Goal: Communication & Community: Answer question/provide support

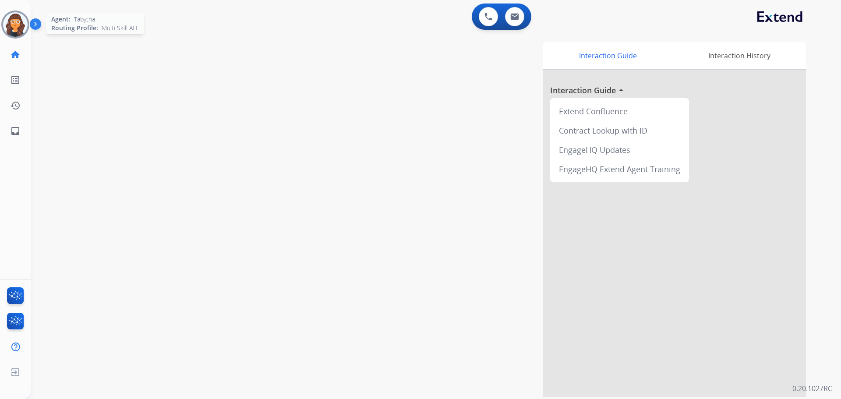
click at [15, 24] on img at bounding box center [15, 24] width 25 height 25
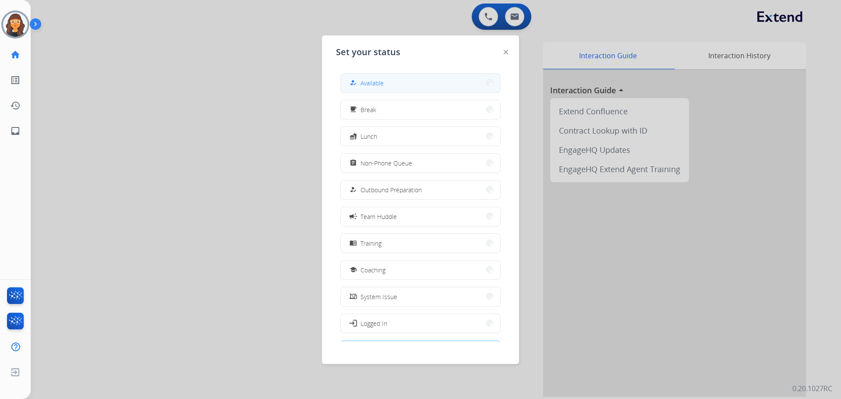
click at [386, 82] on button "how_to_reg Available" at bounding box center [420, 83] width 159 height 19
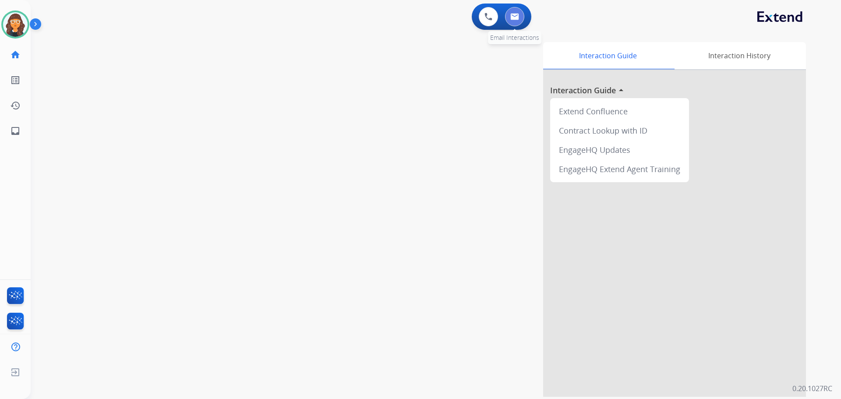
click at [514, 18] on img at bounding box center [514, 16] width 9 height 7
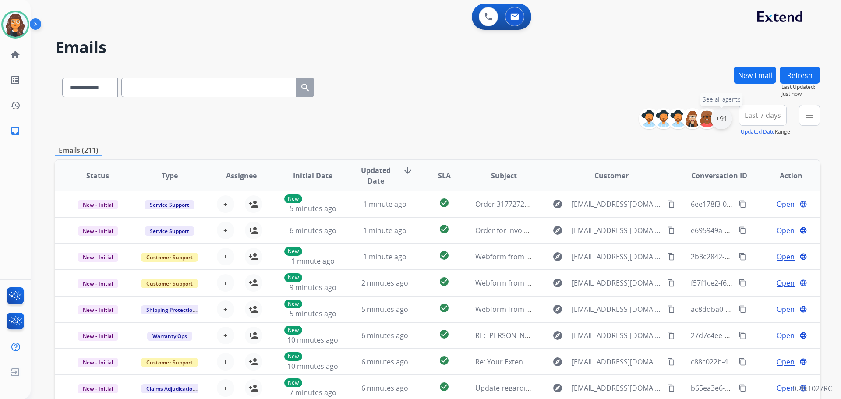
click at [720, 122] on div "+91" at bounding box center [721, 118] width 21 height 21
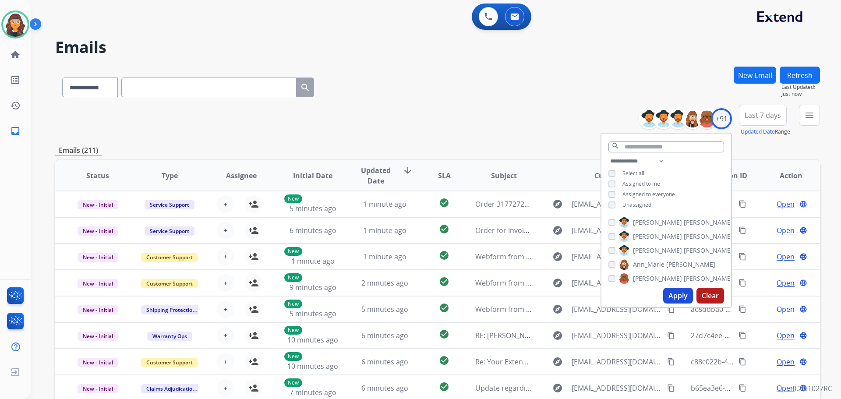
click at [676, 298] on button "Apply" at bounding box center [678, 296] width 30 height 16
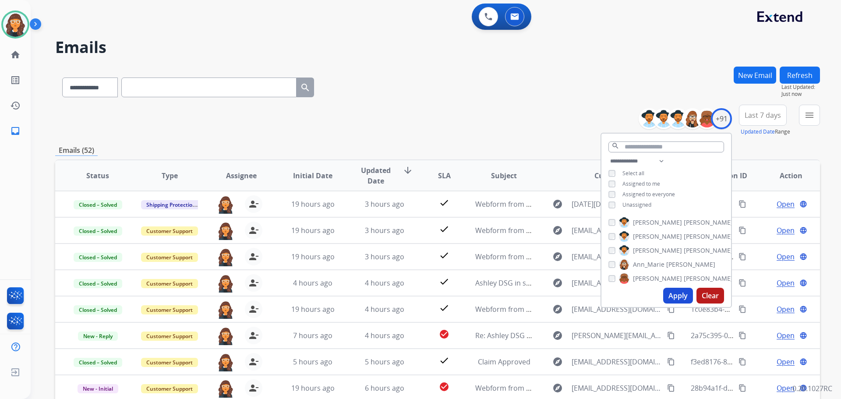
click at [514, 88] on div "**********" at bounding box center [437, 86] width 764 height 38
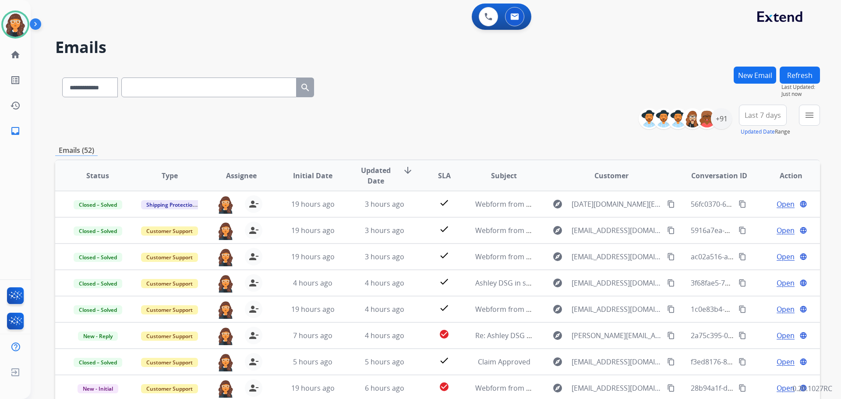
scroll to position [99, 0]
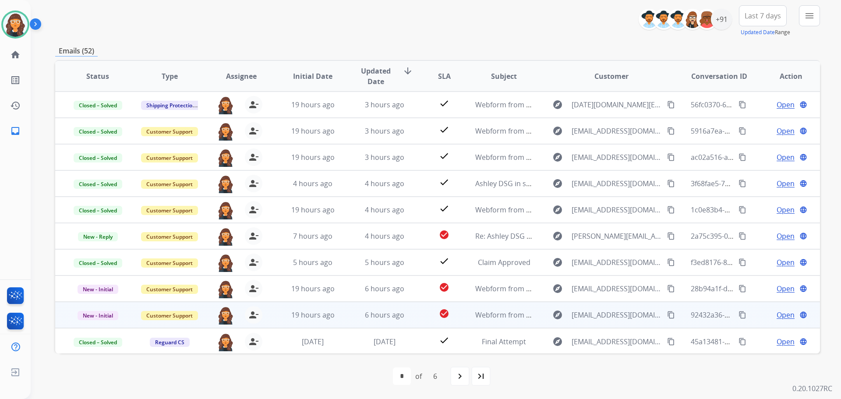
click at [776, 313] on span "Open" at bounding box center [785, 315] width 18 height 11
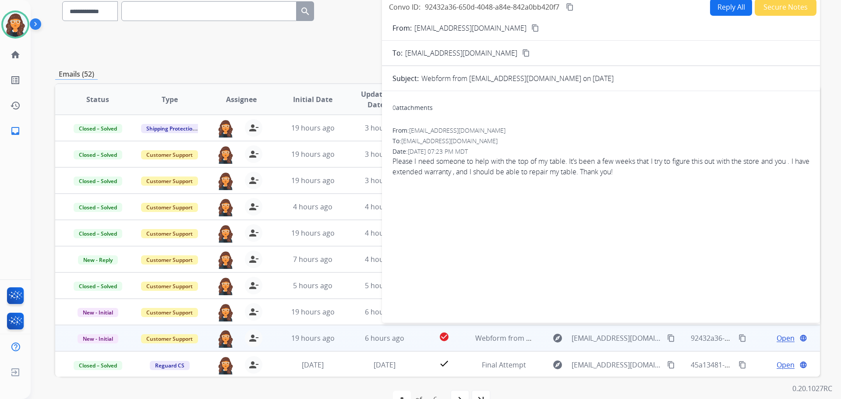
scroll to position [12, 0]
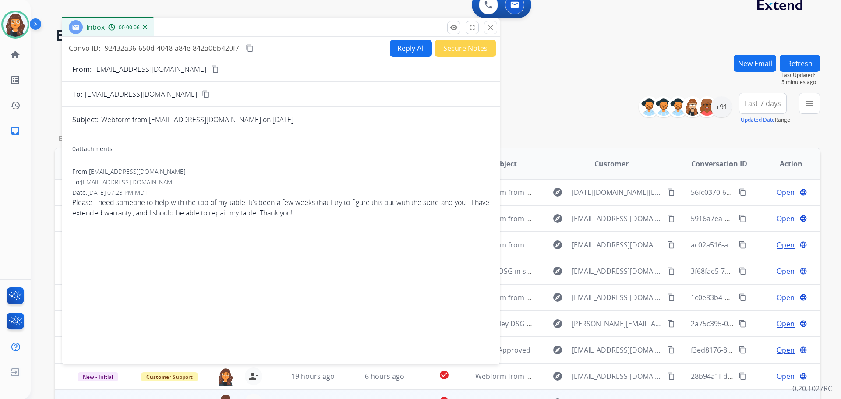
drag, startPoint x: 437, startPoint y: 73, endPoint x: 255, endPoint y: 30, distance: 186.6
click at [255, 30] on div "Inbox 00:00:06" at bounding box center [281, 27] width 438 height 18
click at [103, 66] on p "[EMAIL_ADDRESS][DOMAIN_NAME]" at bounding box center [148, 68] width 112 height 11
click at [104, 66] on p "[EMAIL_ADDRESS][DOMAIN_NAME]" at bounding box center [148, 68] width 112 height 11
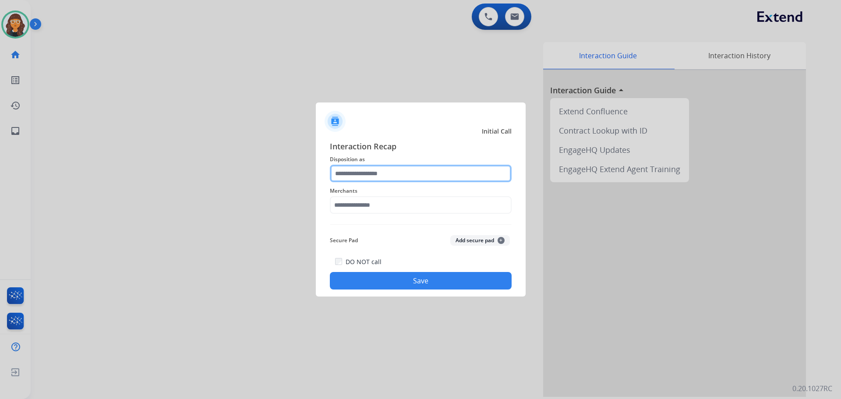
click at [424, 177] on input "text" at bounding box center [421, 174] width 182 height 18
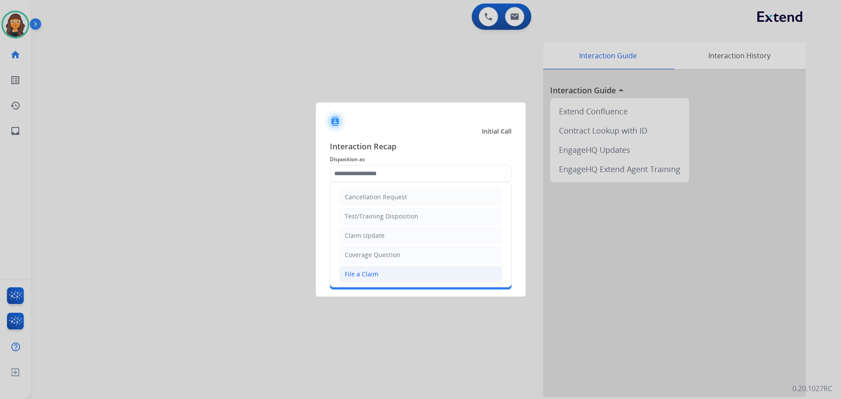
click at [365, 278] on div "File a Claim" at bounding box center [362, 274] width 34 height 9
type input "**********"
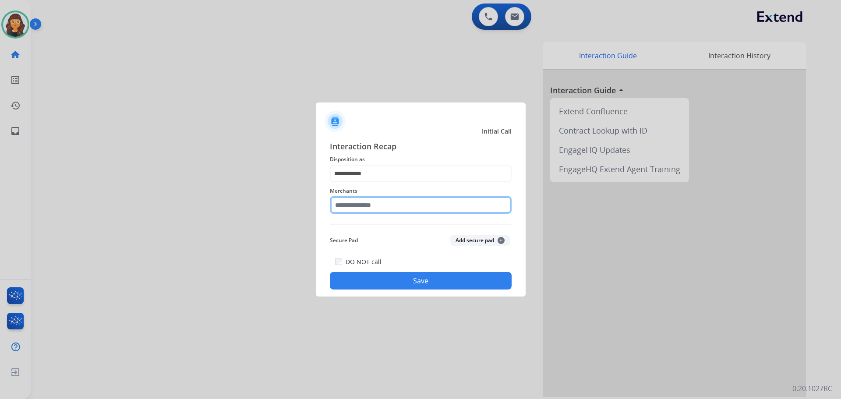
click at [354, 204] on input "text" at bounding box center [421, 205] width 182 height 18
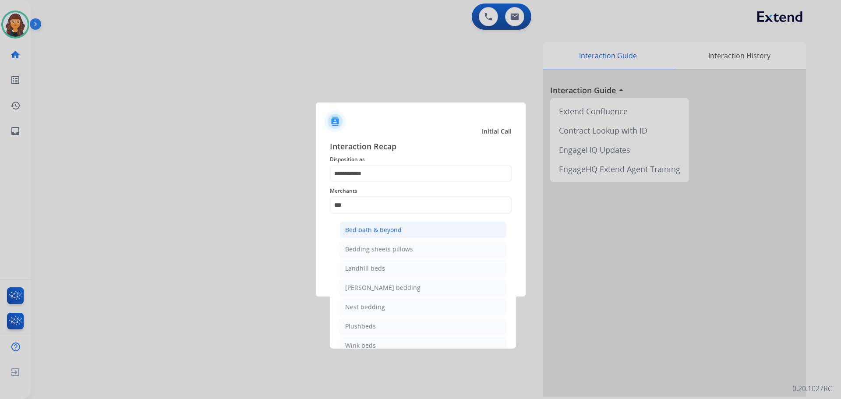
click at [363, 231] on div "Bed bath & beyond" at bounding box center [373, 229] width 56 height 9
type input "**********"
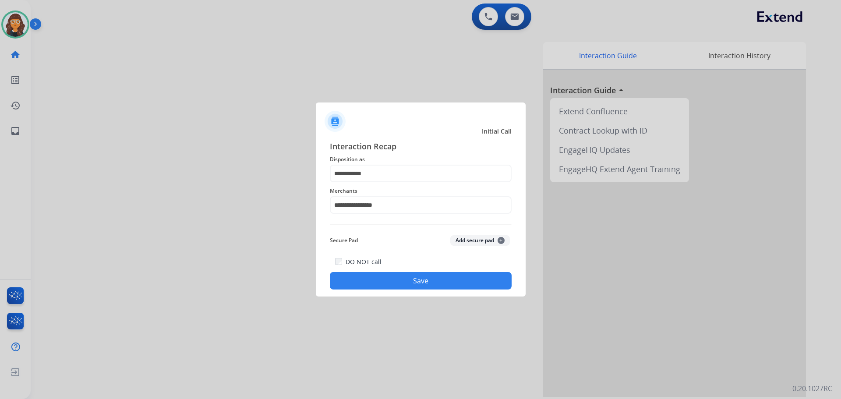
click at [419, 289] on div "DO NOT call Save" at bounding box center [421, 272] width 182 height 33
click at [432, 289] on div "DO NOT call Save" at bounding box center [421, 272] width 182 height 33
click at [430, 285] on button "Save" at bounding box center [421, 281] width 182 height 18
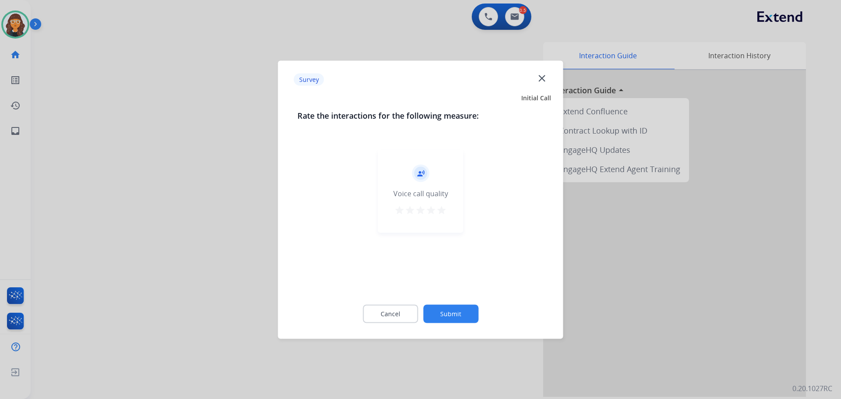
click at [443, 210] on mat-icon "star" at bounding box center [441, 209] width 11 height 11
click at [448, 316] on button "Submit" at bounding box center [450, 313] width 55 height 18
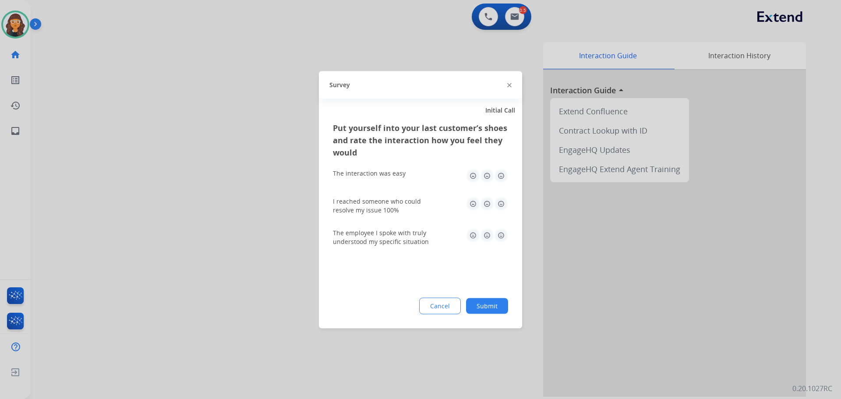
click at [498, 177] on img at bounding box center [501, 176] width 14 height 14
click at [499, 204] on img at bounding box center [501, 204] width 14 height 14
click at [501, 238] on img at bounding box center [501, 235] width 14 height 14
click at [498, 306] on button "Submit" at bounding box center [487, 306] width 42 height 16
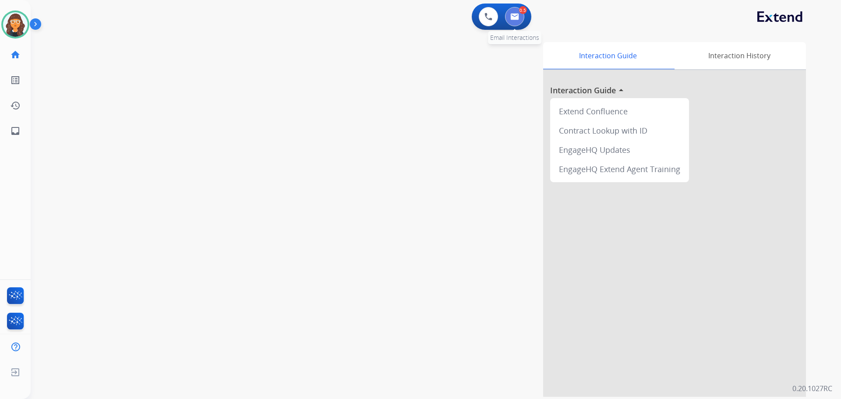
click at [514, 17] on img at bounding box center [514, 16] width 9 height 7
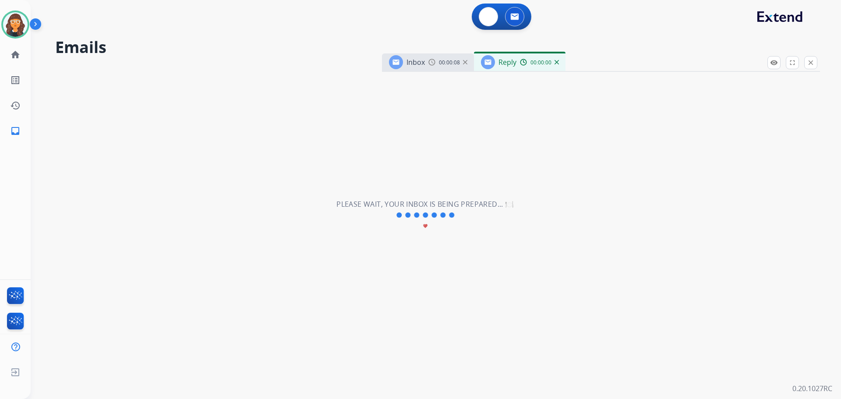
select select "**********"
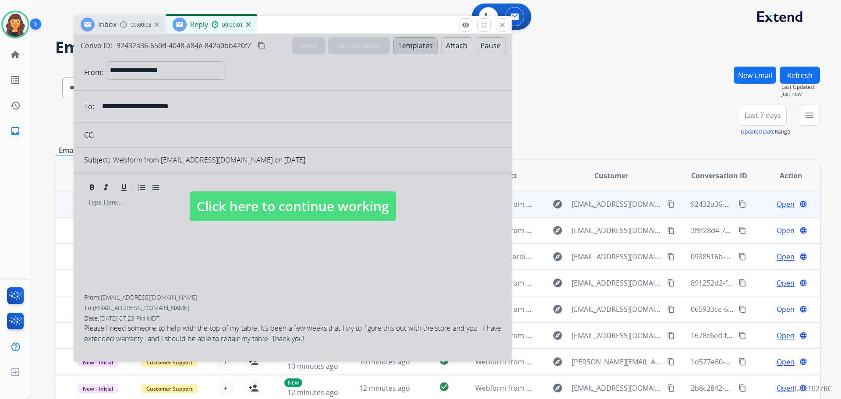
drag, startPoint x: 613, startPoint y: 63, endPoint x: 305, endPoint y: 26, distance: 310.5
click at [305, 26] on div "Inbox 00:00:08 Reply 00:00:01" at bounding box center [293, 25] width 438 height 18
click at [310, 201] on span "Click here to continue working" at bounding box center [293, 206] width 206 height 30
select select
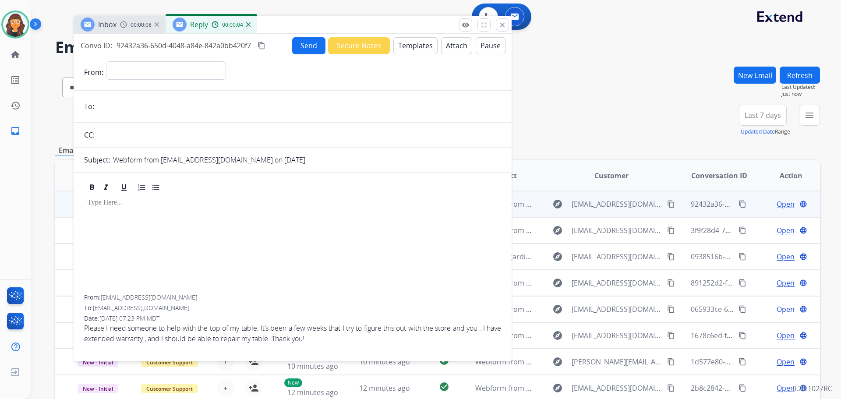
click at [248, 24] on img at bounding box center [248, 24] width 4 height 4
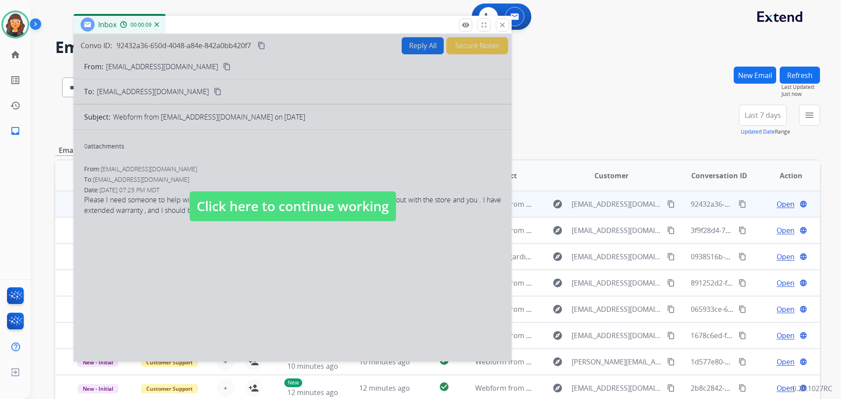
click at [277, 193] on span "Click here to continue working" at bounding box center [293, 206] width 206 height 30
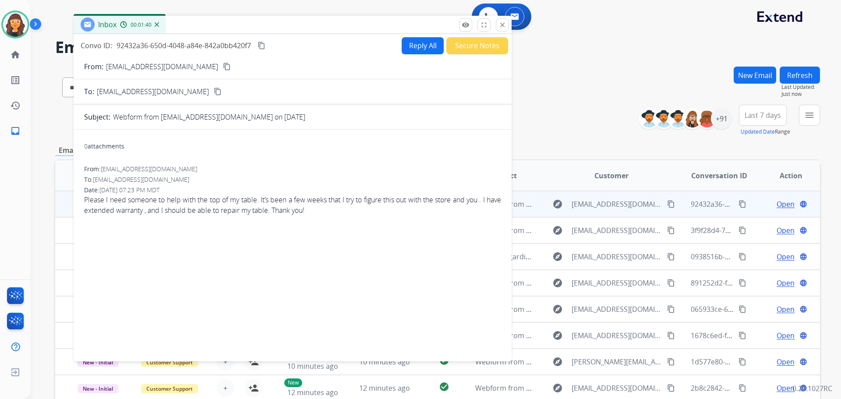
click at [140, 68] on p "[EMAIL_ADDRESS][DOMAIN_NAME]" at bounding box center [162, 66] width 112 height 11
copy p "From:"
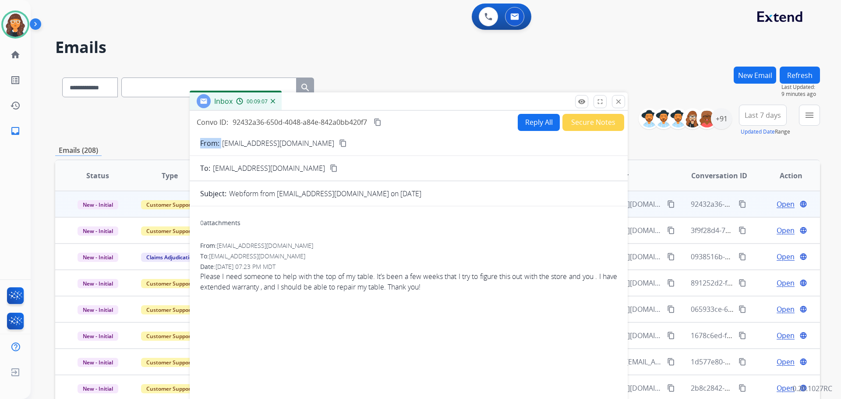
drag, startPoint x: 254, startPoint y: 27, endPoint x: 323, endPoint y: 113, distance: 109.9
click at [415, 111] on div "Inbox 00:09:07" at bounding box center [409, 101] width 438 height 18
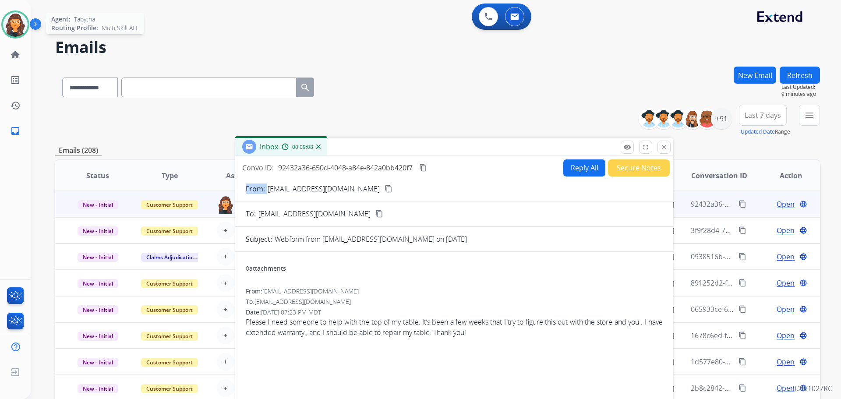
click at [12, 13] on img at bounding box center [15, 24] width 25 height 25
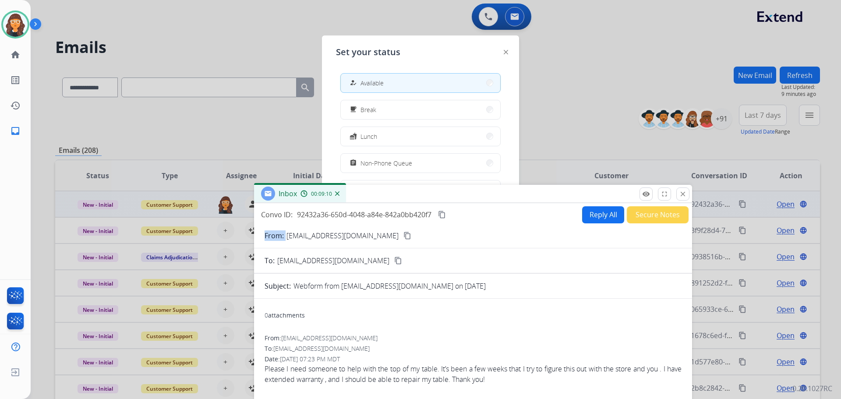
drag, startPoint x: 352, startPoint y: 150, endPoint x: 357, endPoint y: 251, distance: 100.8
click at [358, 203] on div "Inbox 00:09:10" at bounding box center [473, 194] width 438 height 18
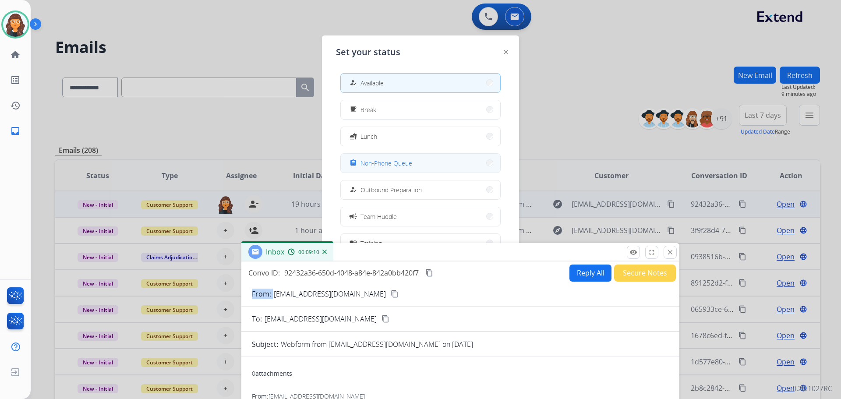
click at [392, 158] on div "assignment Non-Phone Queue" at bounding box center [380, 163] width 64 height 11
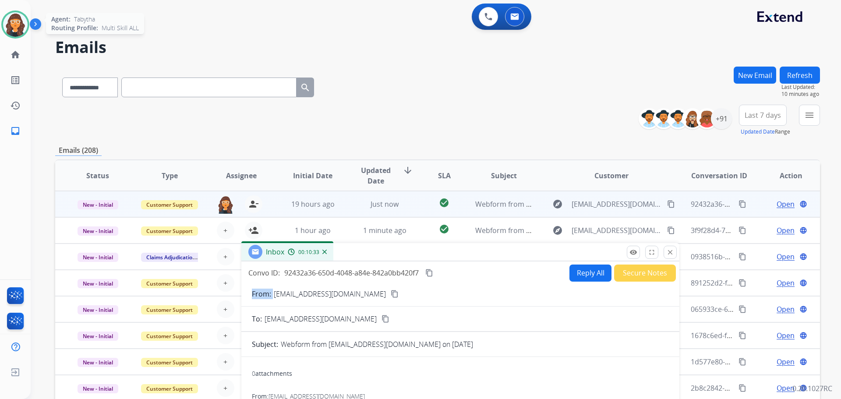
click at [10, 29] on img at bounding box center [15, 24] width 25 height 25
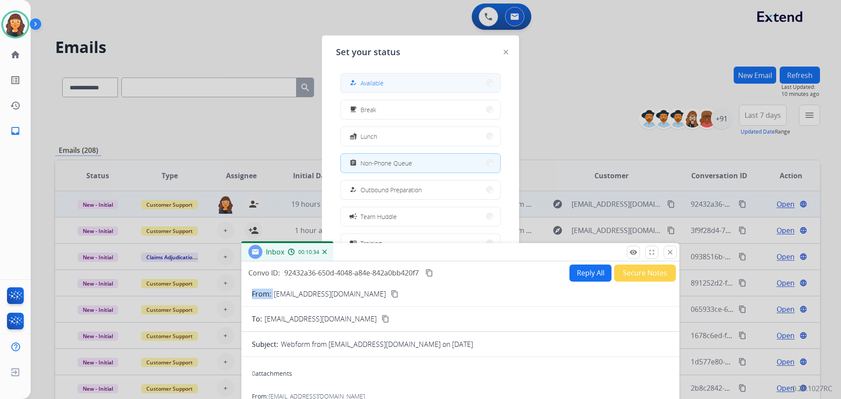
click at [411, 82] on button "how_to_reg Available" at bounding box center [420, 83] width 159 height 19
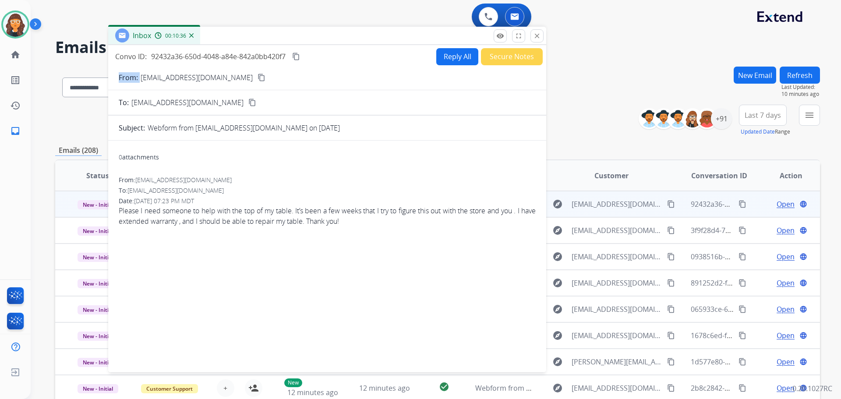
drag, startPoint x: 413, startPoint y: 250, endPoint x: 275, endPoint y: 37, distance: 253.9
click at [275, 37] on div "Inbox 00:10:36" at bounding box center [327, 36] width 438 height 18
click at [317, 148] on div "0 attachments" at bounding box center [327, 158] width 417 height 21
click at [444, 56] on button "Reply All" at bounding box center [457, 56] width 42 height 17
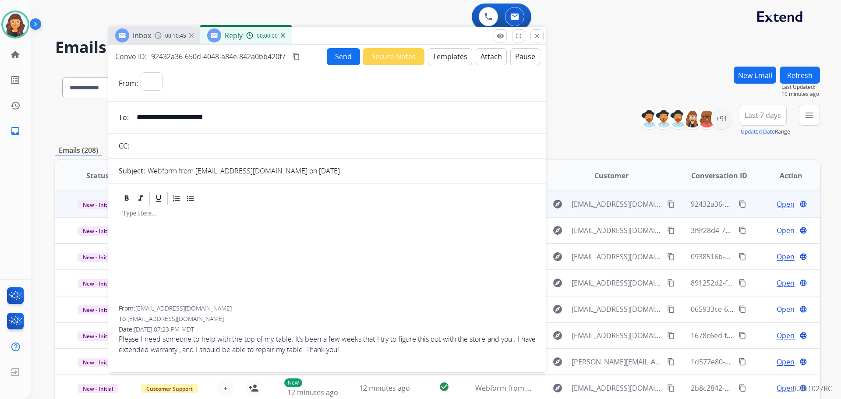
select select "**********"
click at [440, 58] on button "Templates" at bounding box center [450, 56] width 44 height 17
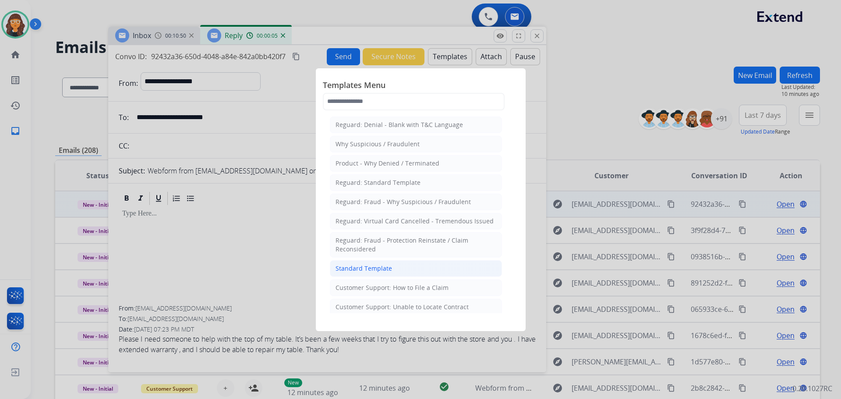
click at [364, 270] on div "Standard Template" at bounding box center [363, 268] width 56 height 9
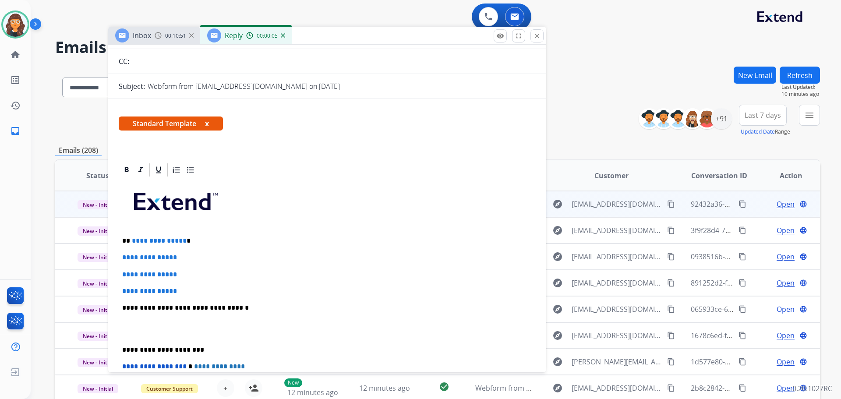
scroll to position [219, 0]
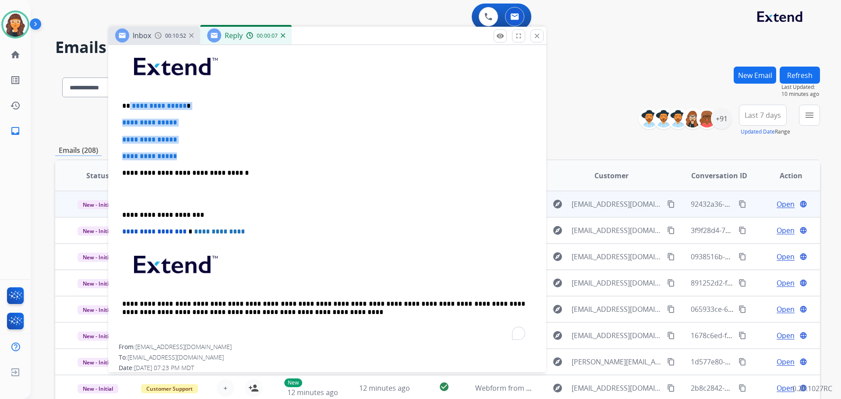
drag, startPoint x: 152, startPoint y: 107, endPoint x: 191, endPoint y: 154, distance: 60.9
click at [191, 153] on div "**********" at bounding box center [327, 193] width 417 height 301
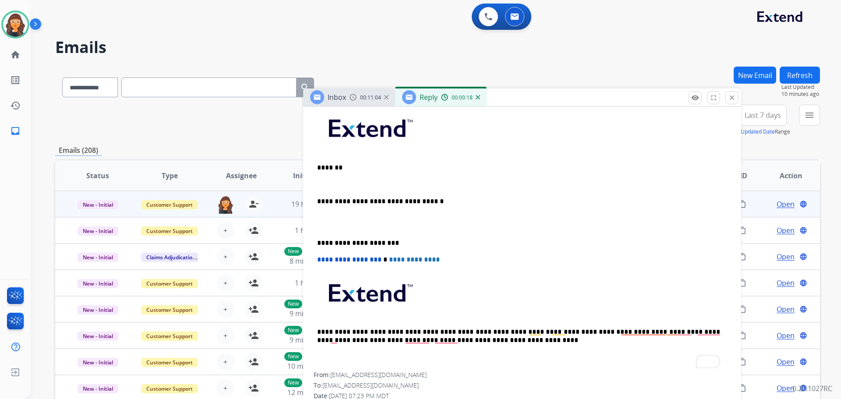
drag, startPoint x: 376, startPoint y: 38, endPoint x: 569, endPoint y: 101, distance: 203.1
click at [573, 100] on div "Inbox 00:11:04 Reply 00:00:18" at bounding box center [522, 97] width 438 height 18
click at [268, 92] on input "text" at bounding box center [208, 87] width 175 height 20
paste input "**********"
type input "**********"
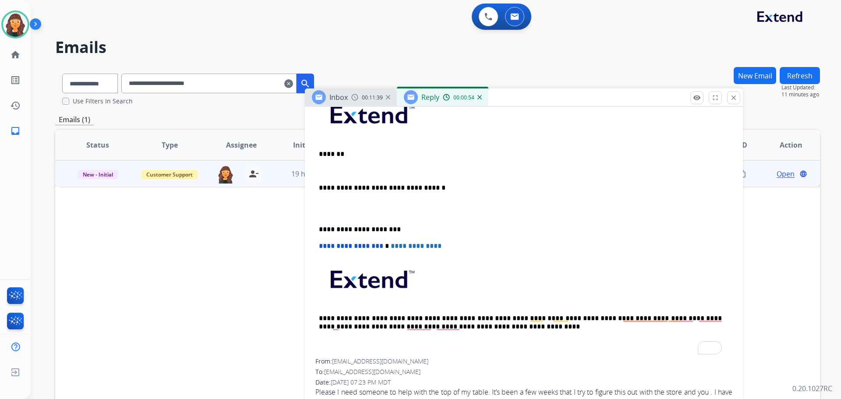
scroll to position [244, 0]
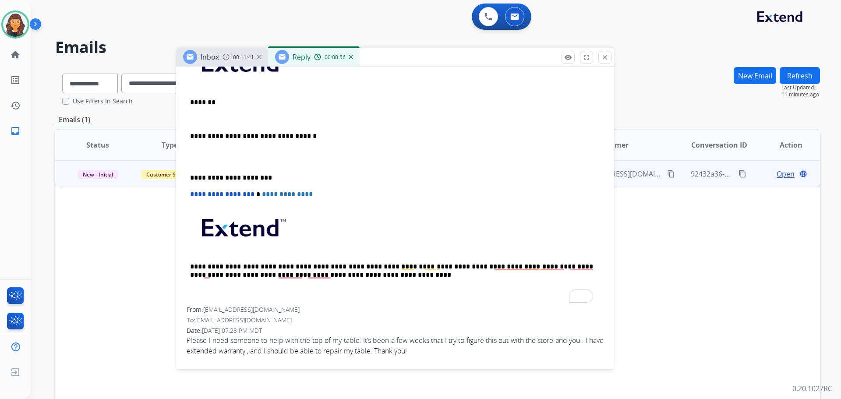
drag, startPoint x: 518, startPoint y: 101, endPoint x: 382, endPoint y: 55, distance: 144.0
click at [382, 55] on div "Inbox 00:11:41 Reply 00:00:56" at bounding box center [395, 57] width 438 height 18
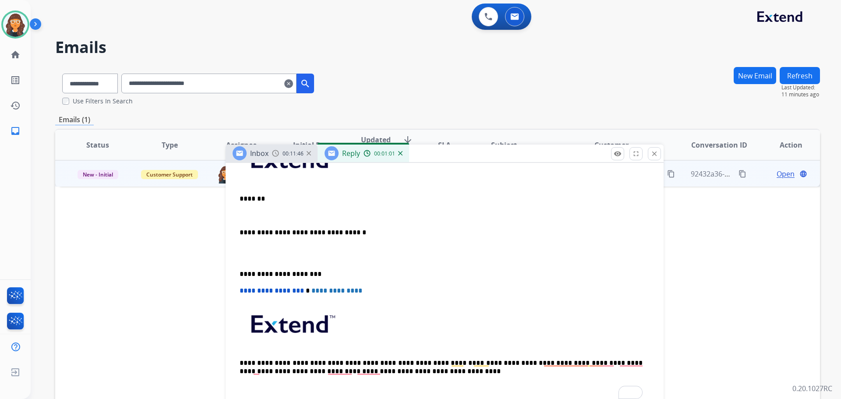
drag, startPoint x: 423, startPoint y: 106, endPoint x: 455, endPoint y: 154, distance: 57.7
click at [455, 154] on div "Inbox 00:11:46 Reply 00:01:01" at bounding box center [444, 153] width 438 height 18
click at [10, 15] on img at bounding box center [15, 24] width 25 height 25
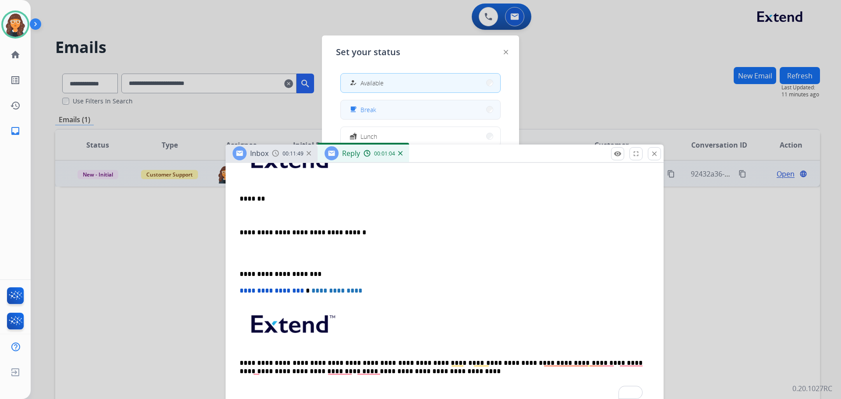
click at [369, 106] on span "Break" at bounding box center [368, 109] width 16 height 9
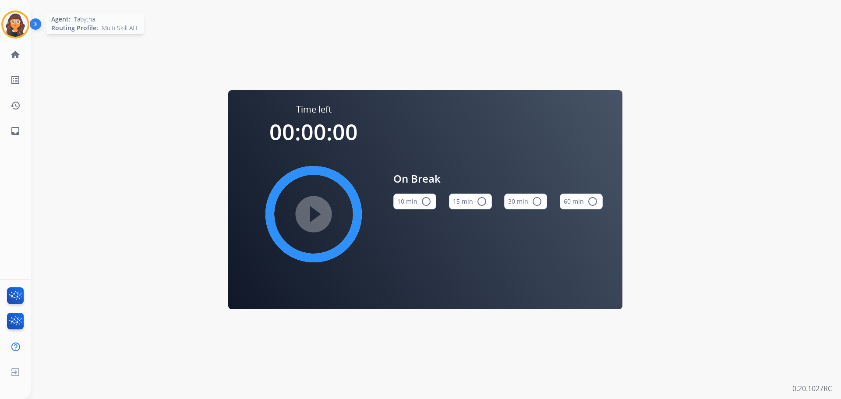
click at [19, 23] on img at bounding box center [15, 24] width 25 height 25
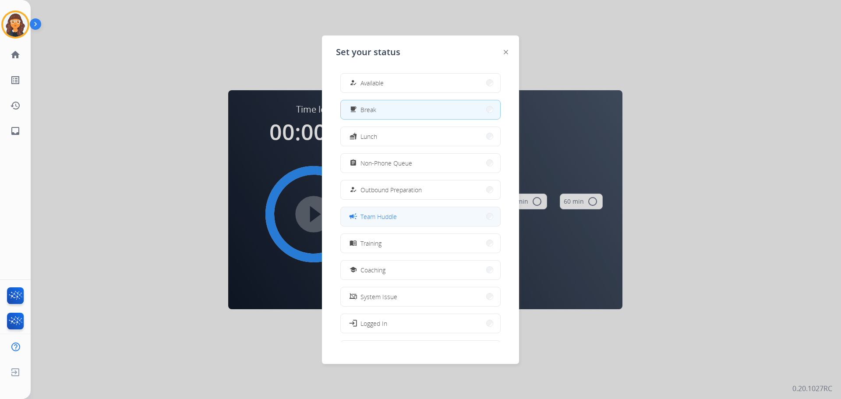
click at [384, 216] on span "Team Huddle" at bounding box center [378, 216] width 36 height 9
